Goal: Task Accomplishment & Management: Complete application form

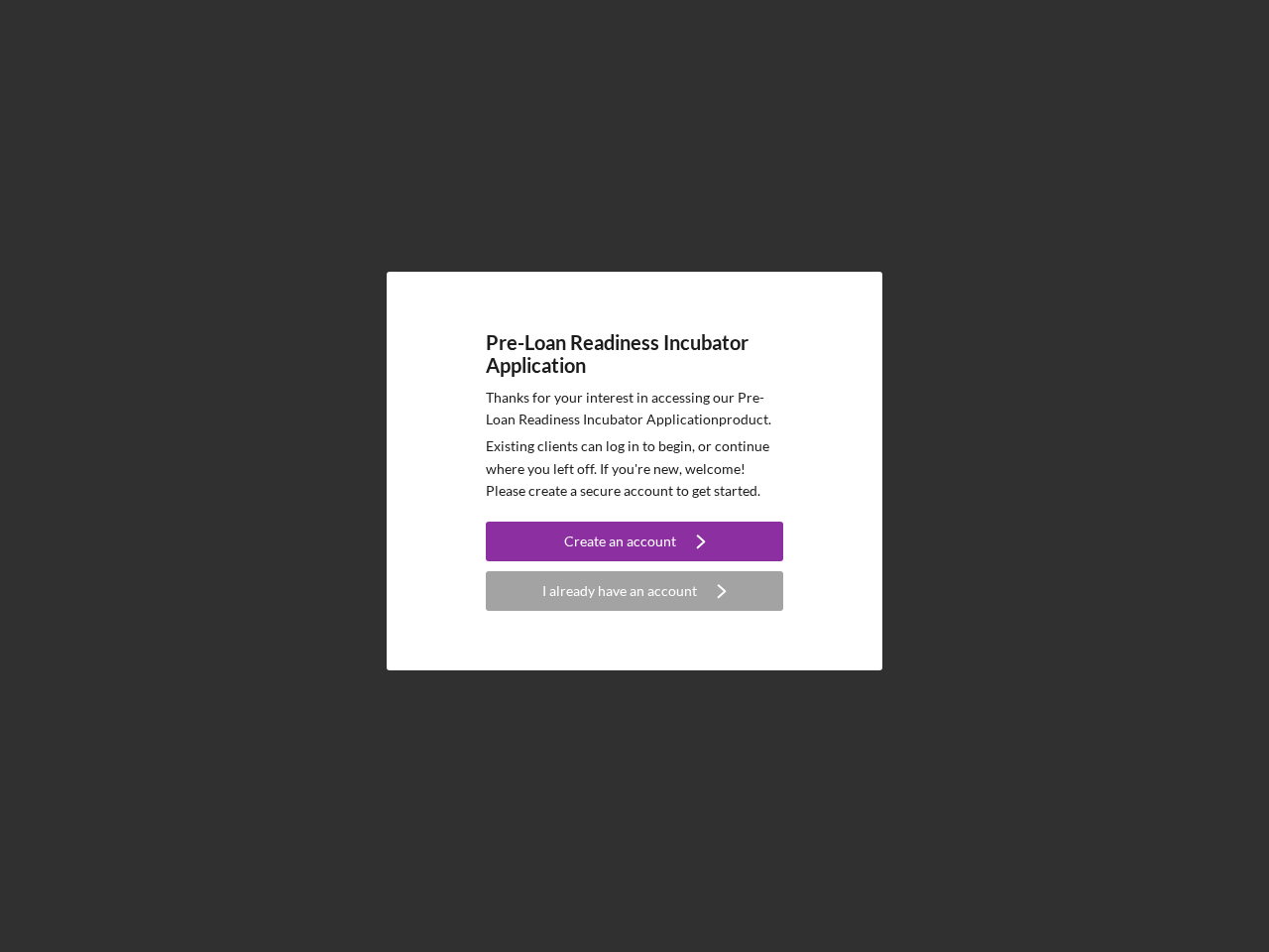
click at [635, 476] on p "Existing clients can log in to begin, or continue where you left off. If you're…" at bounding box center [634, 469] width 297 height 67
click at [635, 541] on div "Create an account" at bounding box center [620, 541] width 112 height 40
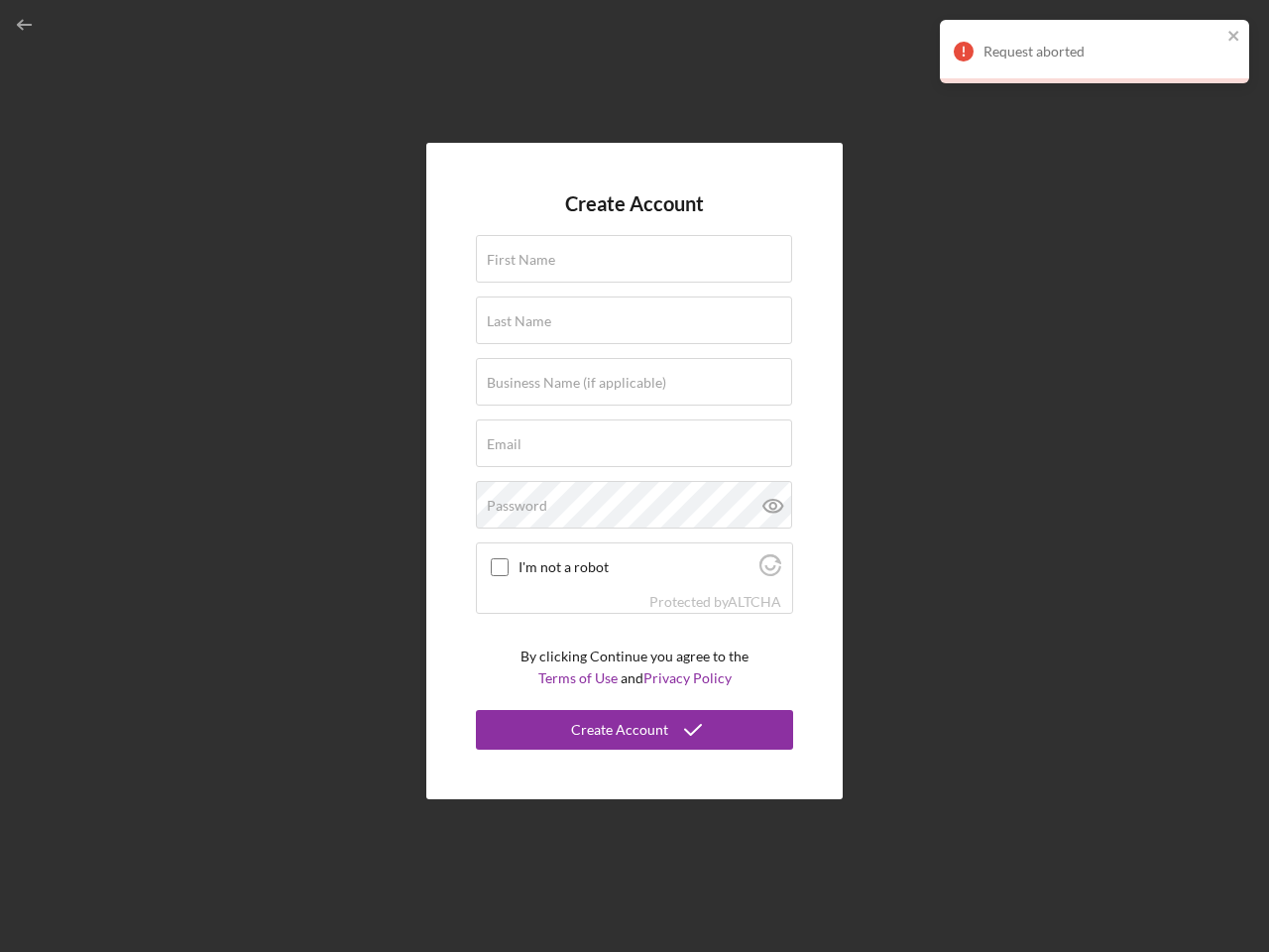
click at [635, 591] on div "Protected by [PERSON_NAME]" at bounding box center [635, 602] width 315 height 22
